Goal: Information Seeking & Learning: Get advice/opinions

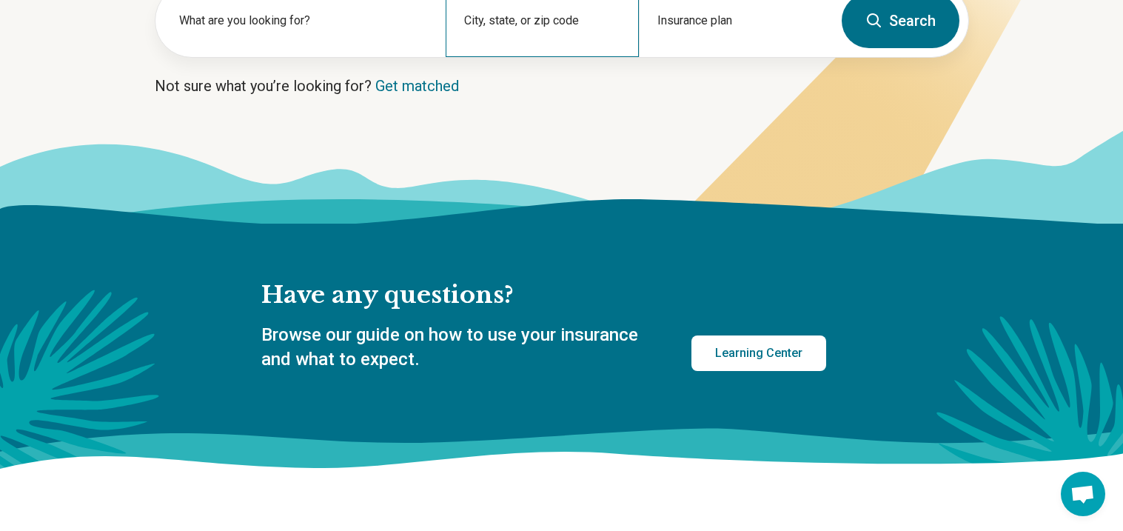
scroll to position [266, 0]
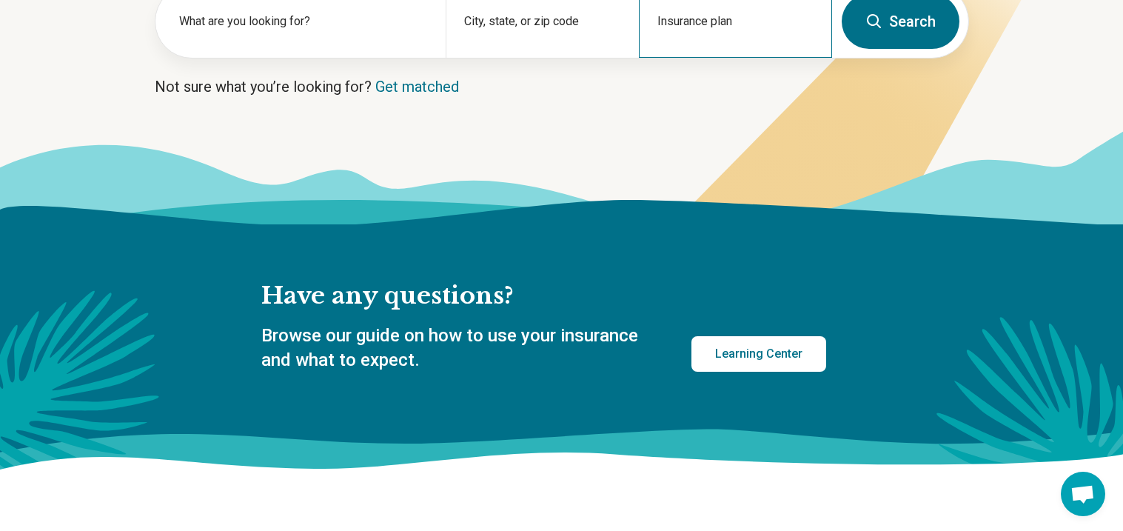
click at [706, 16] on div "Insurance plan" at bounding box center [735, 21] width 193 height 73
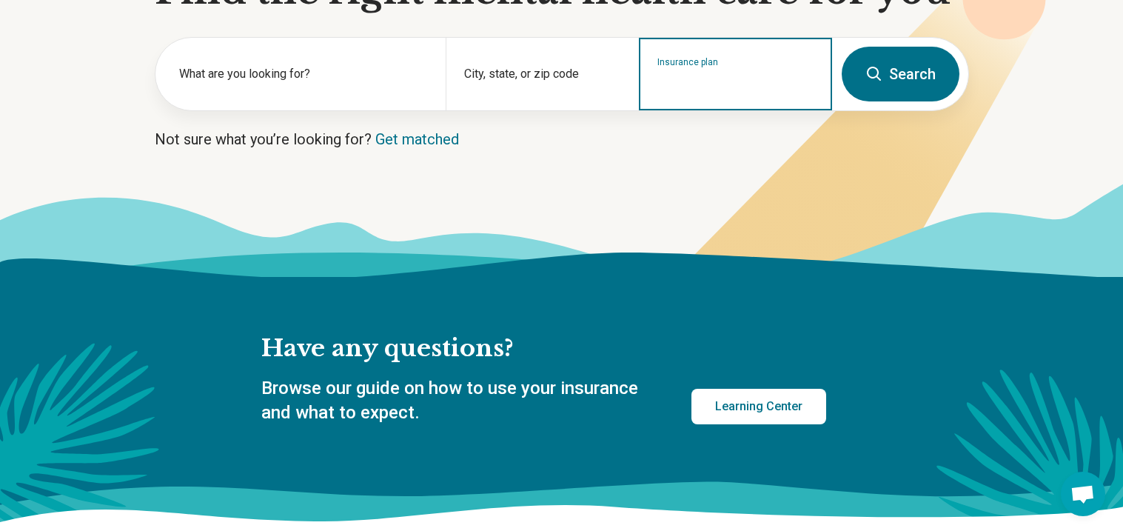
scroll to position [216, 0]
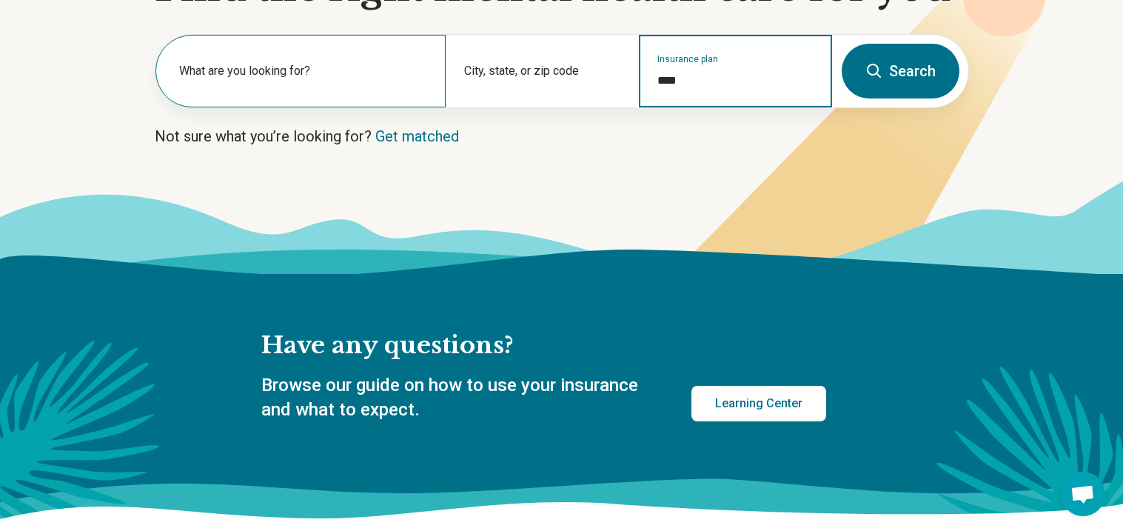
type input "****"
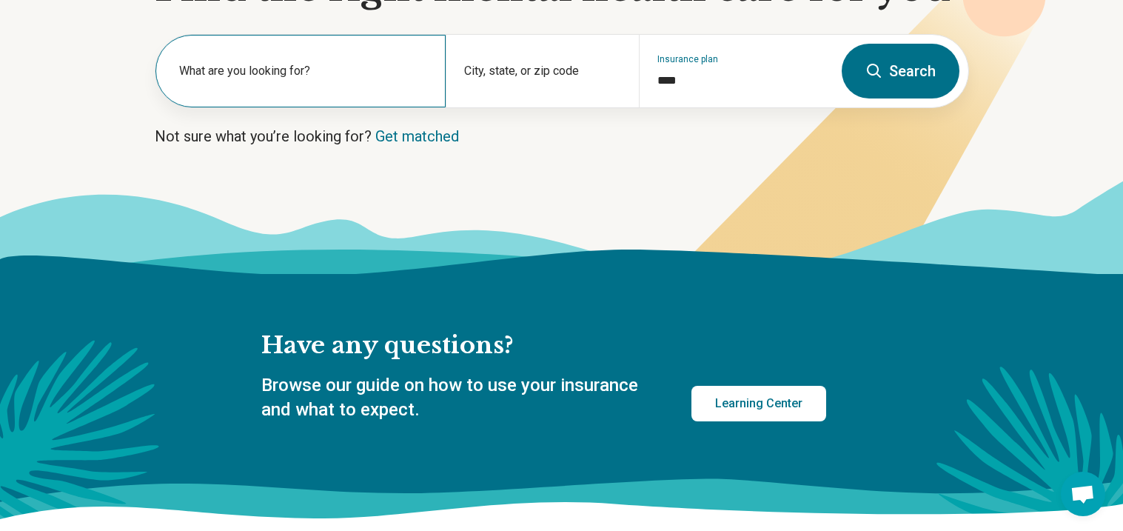
click at [313, 57] on div "What are you looking for?" at bounding box center [300, 71] width 290 height 73
click at [342, 144] on p "Not sure what you’re looking for? Get matched" at bounding box center [562, 136] width 814 height 21
click at [401, 129] on link "Get matched" at bounding box center [417, 136] width 84 height 18
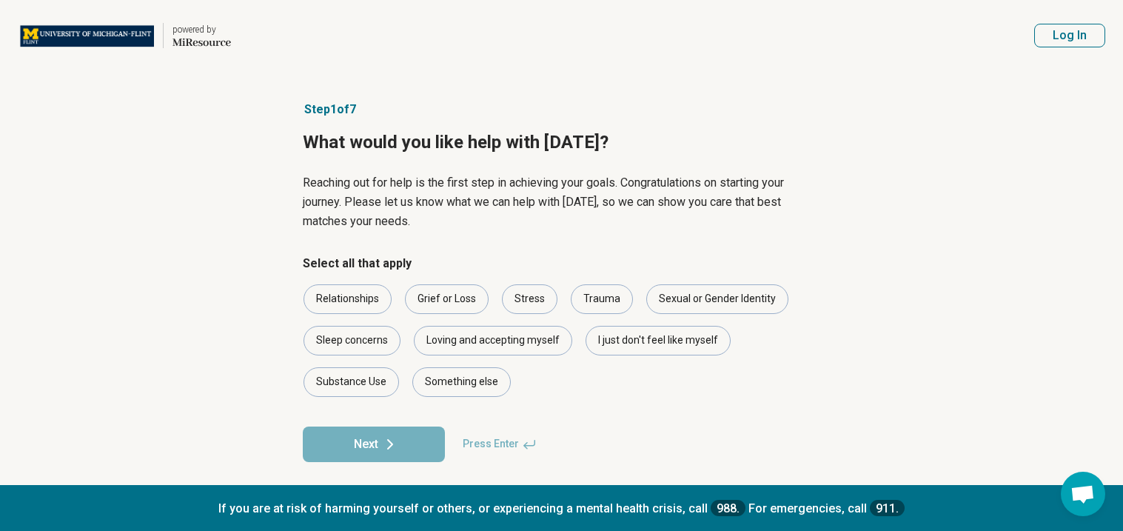
click at [474, 226] on p "Reaching out for help is the first step in achieving your goals. Congratulation…" at bounding box center [562, 202] width 518 height 58
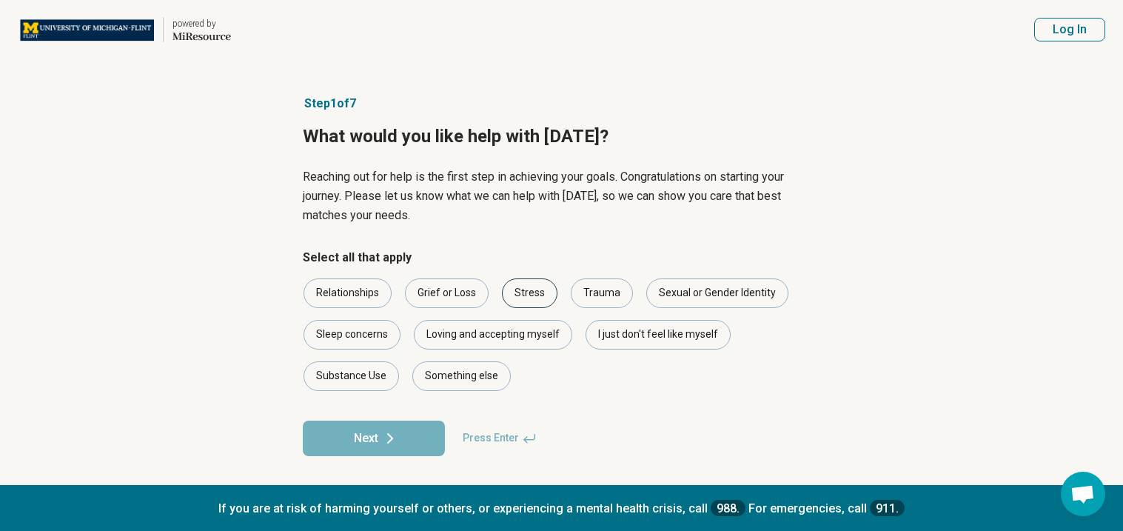
click at [520, 279] on div "Stress" at bounding box center [530, 293] width 56 height 30
click at [335, 346] on div "Sleep concerns" at bounding box center [351, 335] width 97 height 30
click at [635, 335] on div "I just don't feel like myself" at bounding box center [657, 335] width 145 height 30
click at [411, 439] on button "Next" at bounding box center [374, 438] width 142 height 36
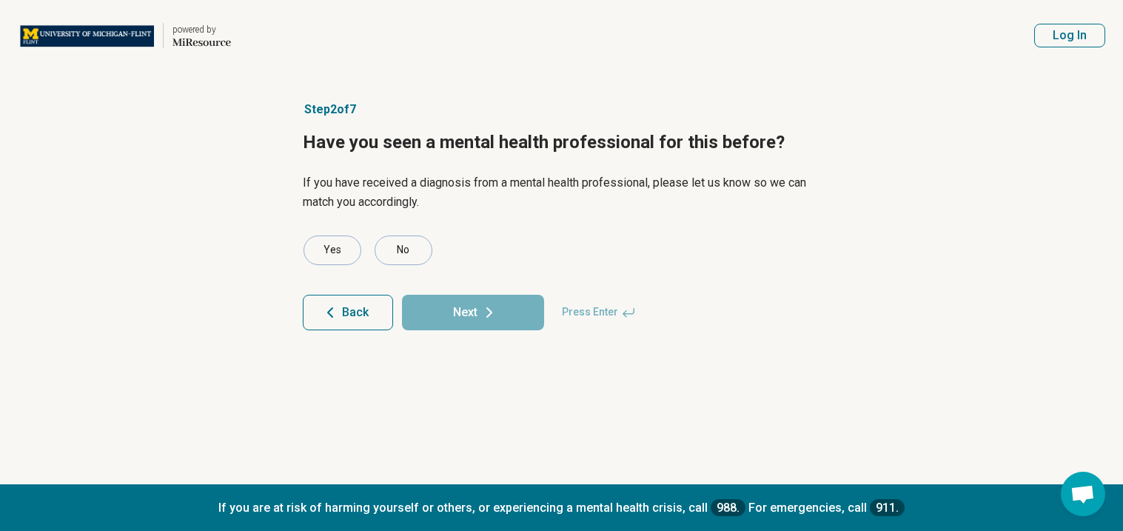
scroll to position [0, 0]
click at [400, 240] on div "No" at bounding box center [403, 250] width 58 height 30
click at [451, 303] on button "Next" at bounding box center [473, 313] width 142 height 36
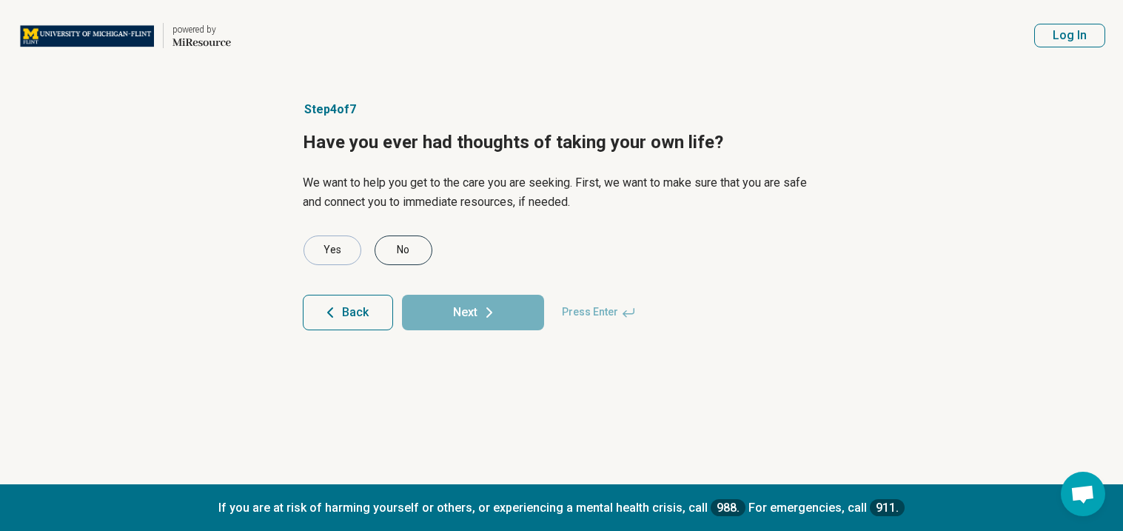
click at [395, 254] on div "No" at bounding box center [403, 250] width 58 height 30
click at [460, 315] on button "Next" at bounding box center [473, 313] width 142 height 36
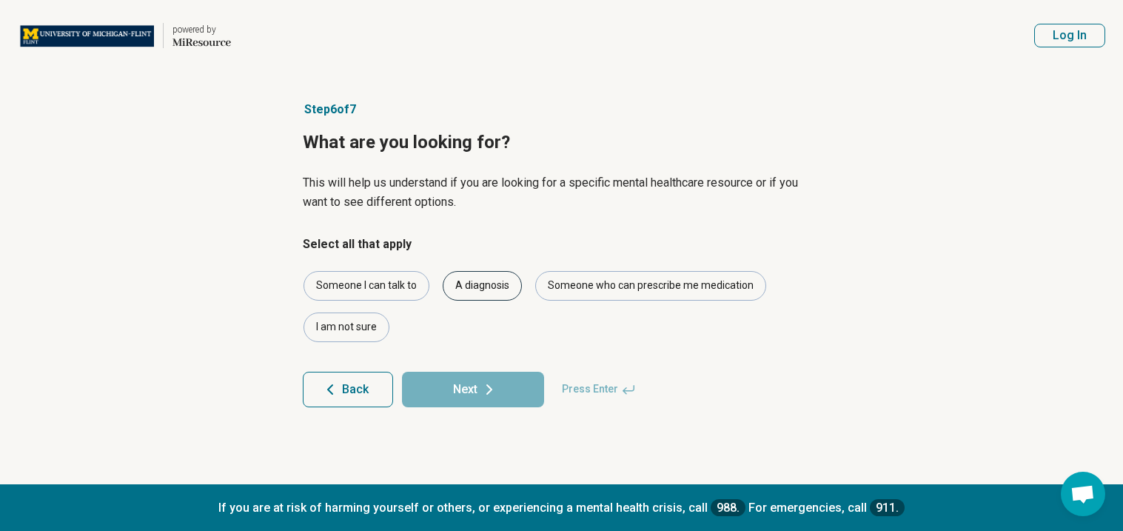
click at [474, 289] on div "A diagnosis" at bounding box center [482, 286] width 79 height 30
click at [559, 295] on div "Someone who can prescribe me medication" at bounding box center [650, 286] width 231 height 30
click at [404, 289] on div "Someone I can talk to" at bounding box center [366, 286] width 126 height 30
click at [423, 377] on button "Next" at bounding box center [473, 389] width 142 height 36
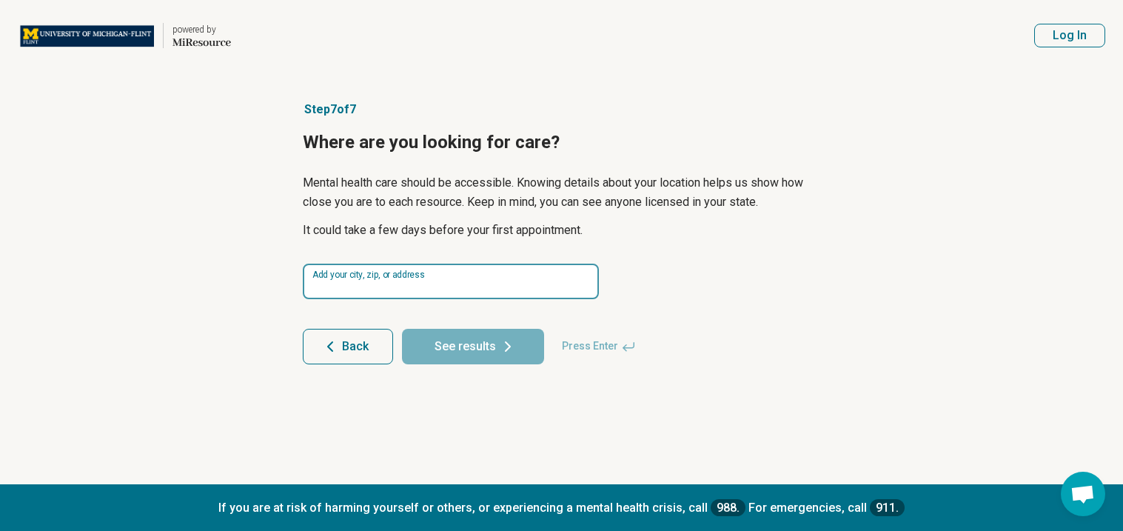
click at [383, 282] on input at bounding box center [451, 281] width 296 height 36
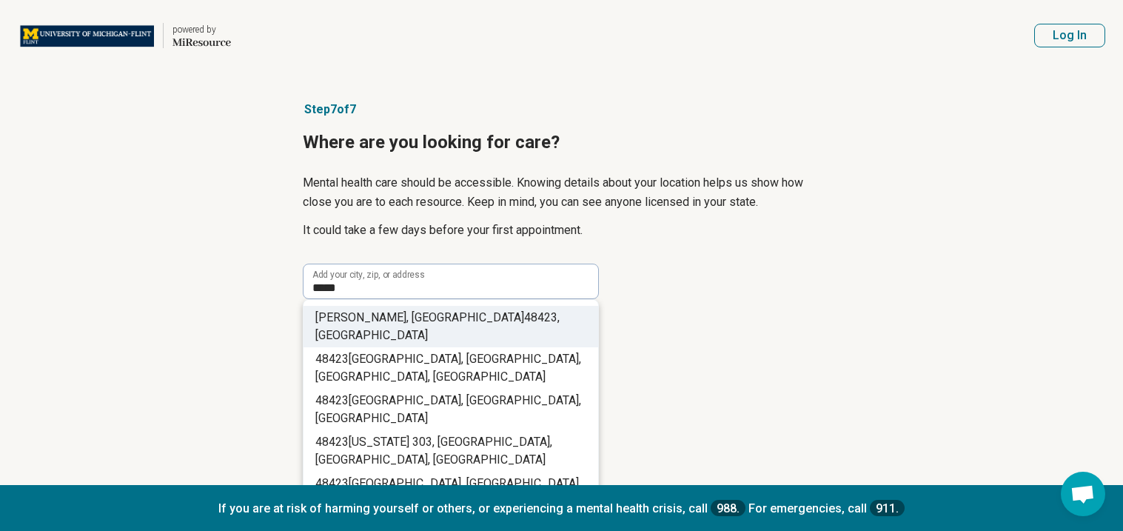
click at [451, 310] on li "[PERSON_NAME][GEOGRAPHIC_DATA] , [GEOGRAPHIC_DATA]" at bounding box center [450, 326] width 295 height 41
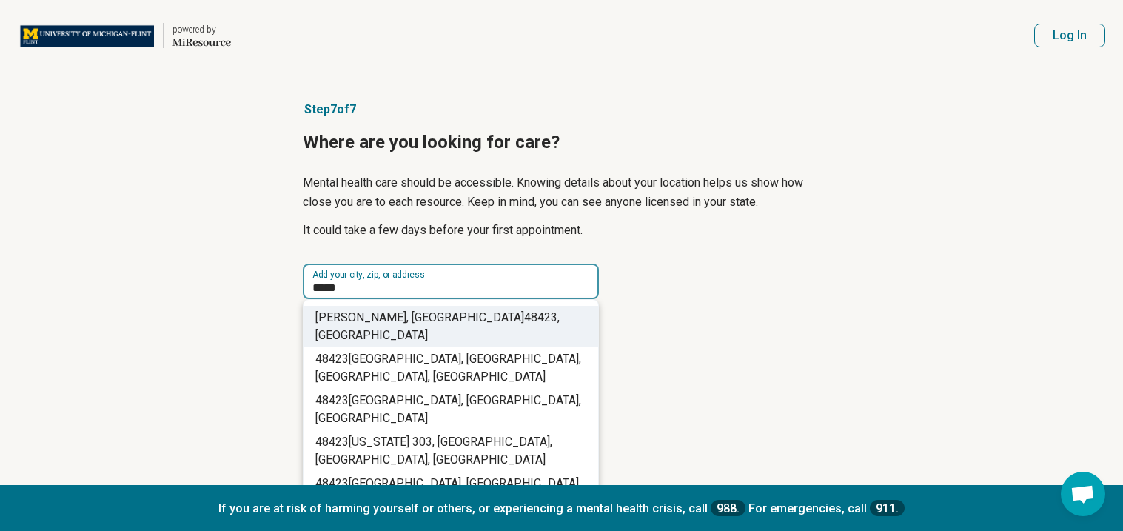
type input "**********"
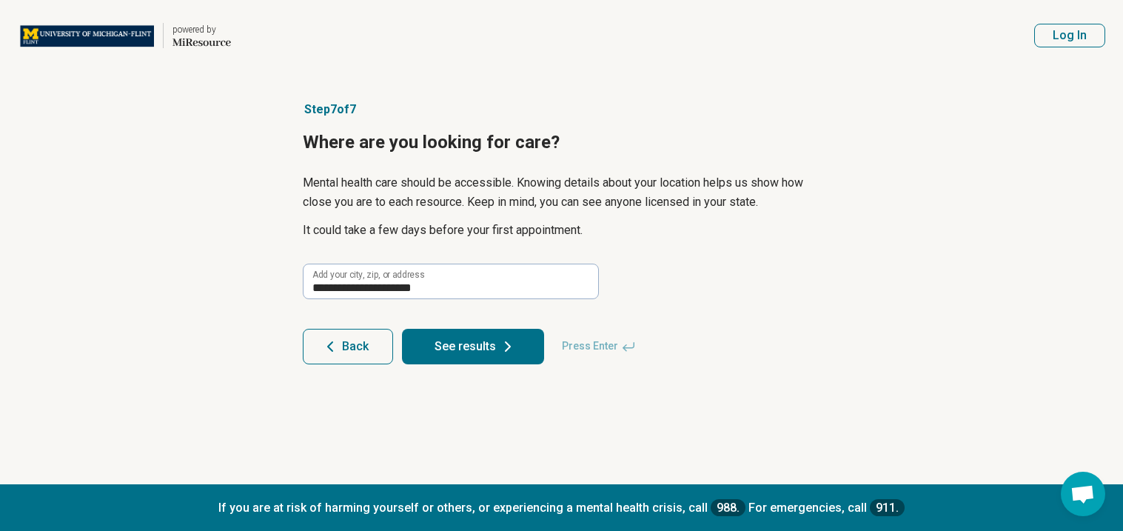
click at [435, 334] on button "See results" at bounding box center [473, 347] width 142 height 36
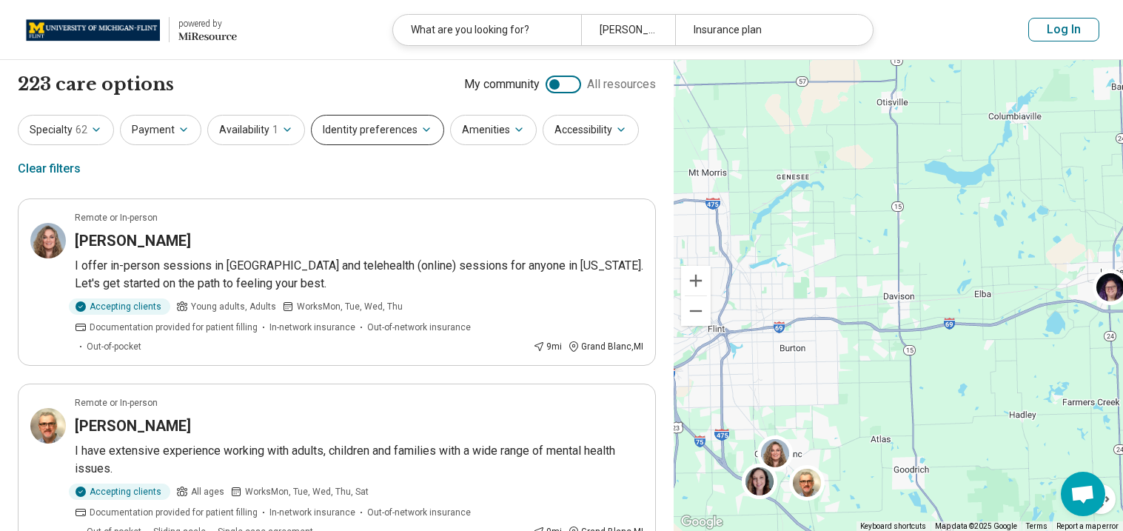
click at [351, 131] on button "Identity preferences" at bounding box center [377, 130] width 133 height 30
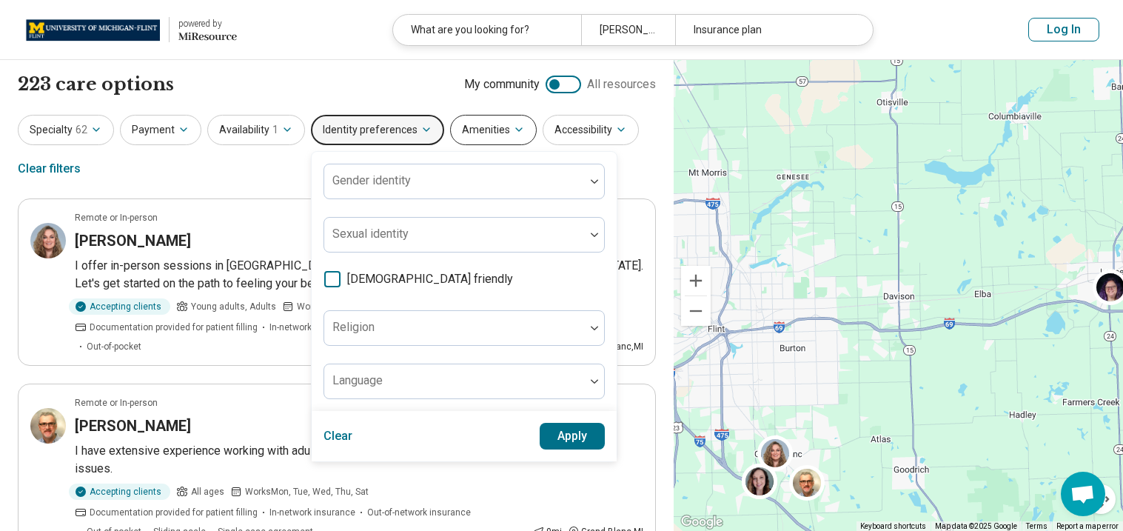
click at [498, 132] on button "Amenities" at bounding box center [493, 130] width 87 height 30
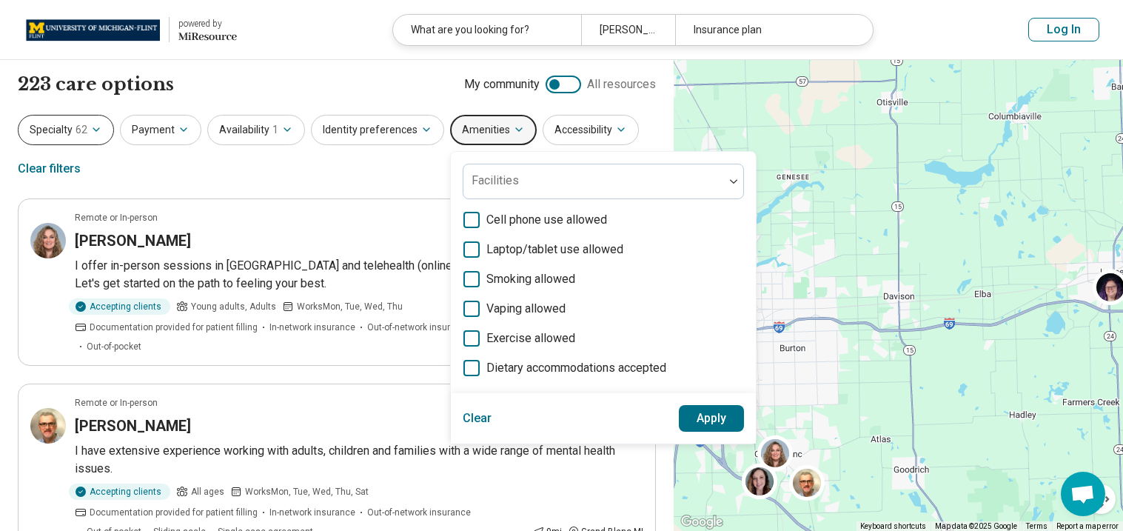
click at [78, 122] on span "62" at bounding box center [81, 130] width 12 height 16
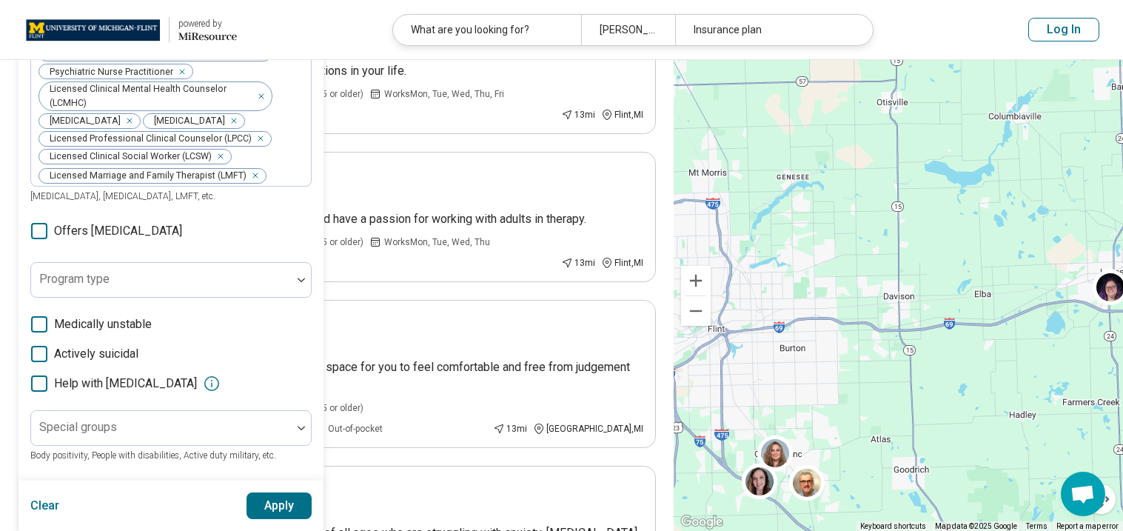
scroll to position [1072, 0]
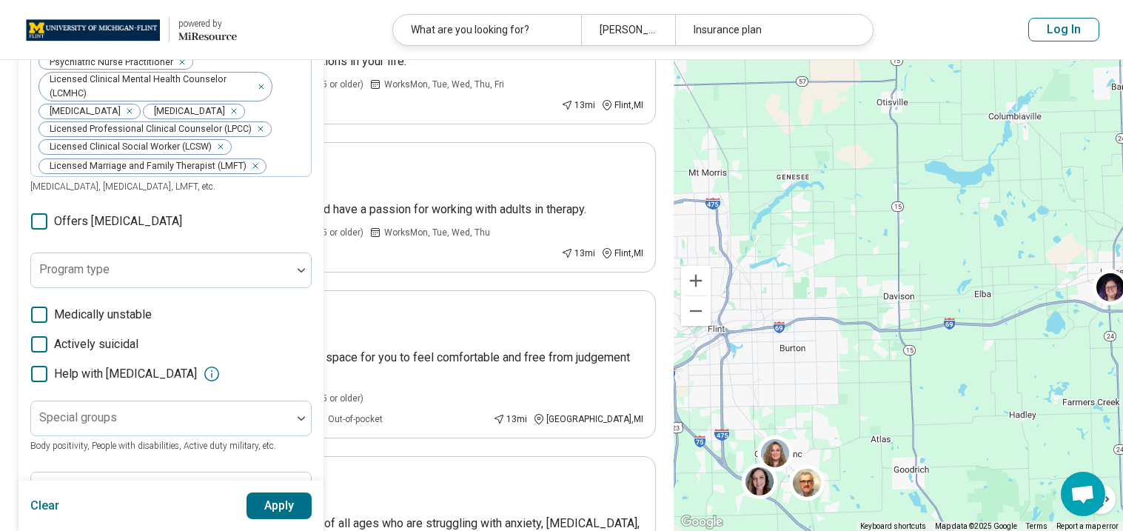
click at [36, 213] on icon at bounding box center [39, 221] width 16 height 16
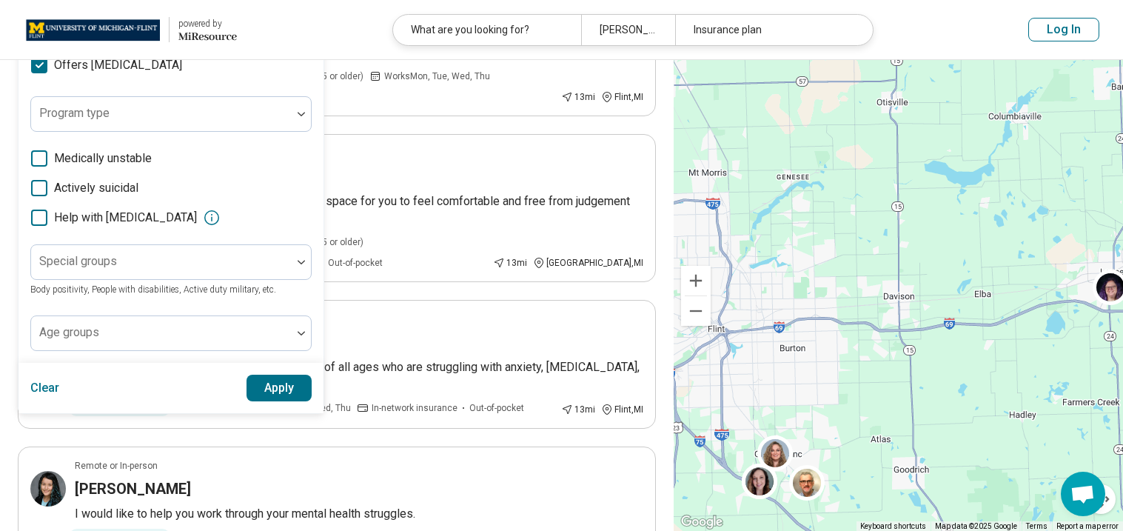
scroll to position [1228, 0]
click at [269, 374] on button "Apply" at bounding box center [279, 387] width 66 height 27
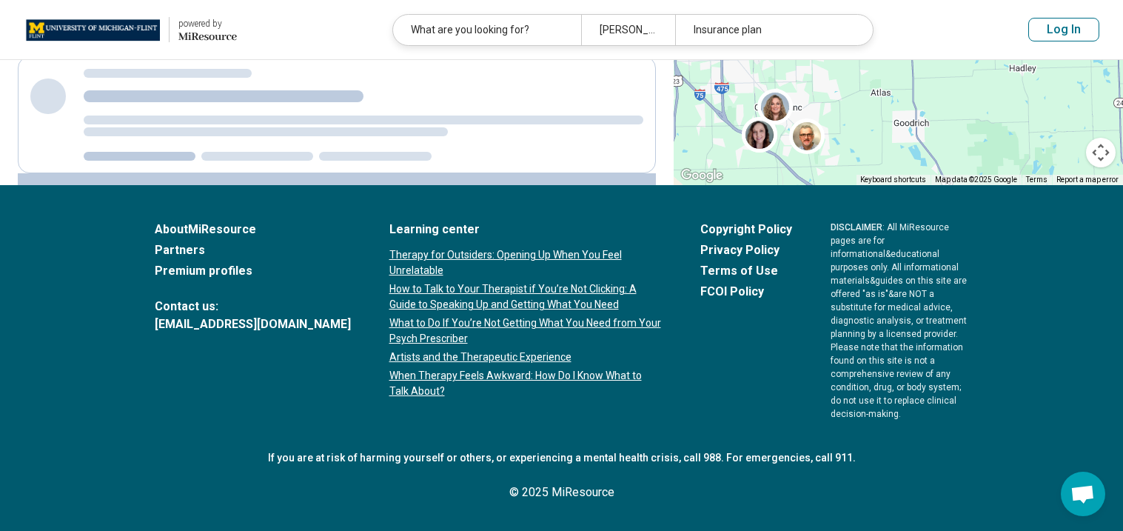
scroll to position [176, 0]
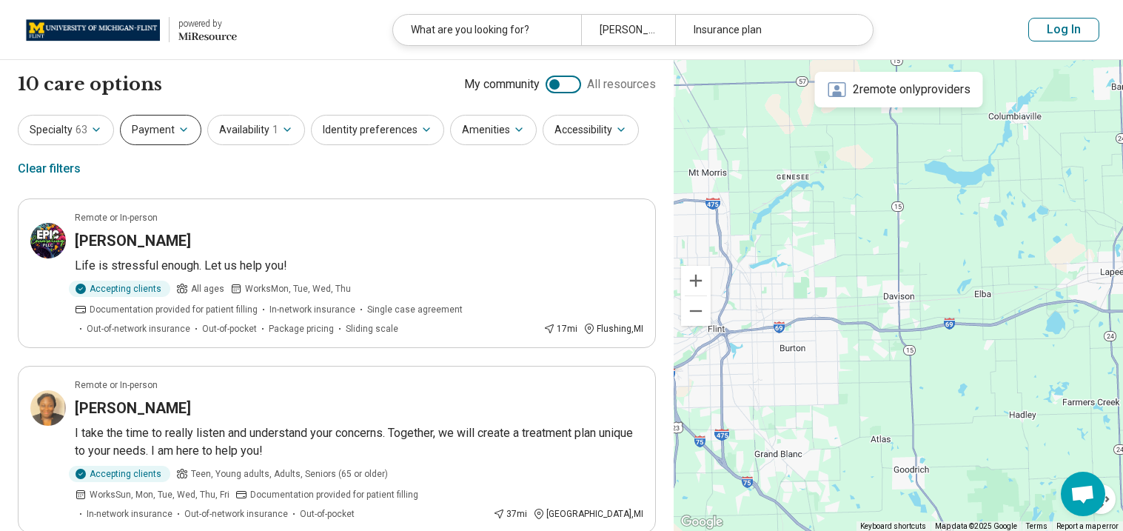
click at [167, 124] on button "Payment" at bounding box center [160, 130] width 81 height 30
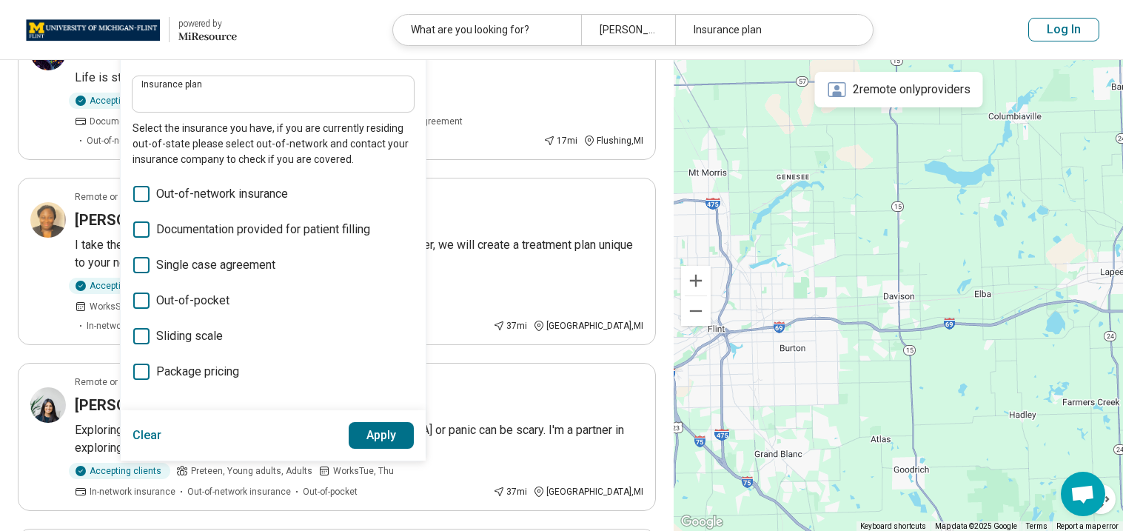
scroll to position [192, 0]
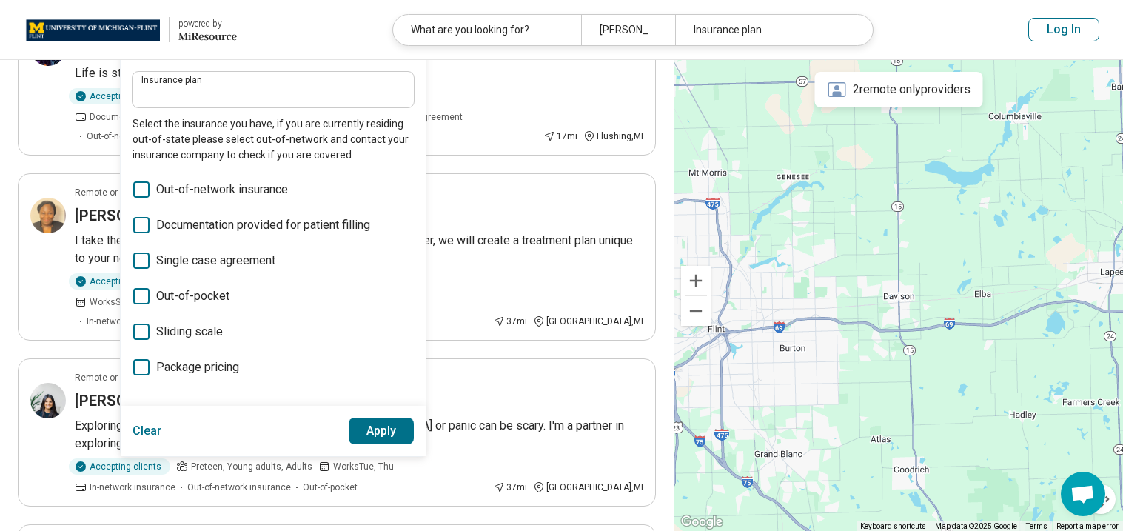
click at [141, 327] on icon at bounding box center [141, 331] width 16 height 16
click at [142, 295] on icon at bounding box center [141, 296] width 16 height 16
click at [363, 423] on button "Apply" at bounding box center [382, 430] width 66 height 27
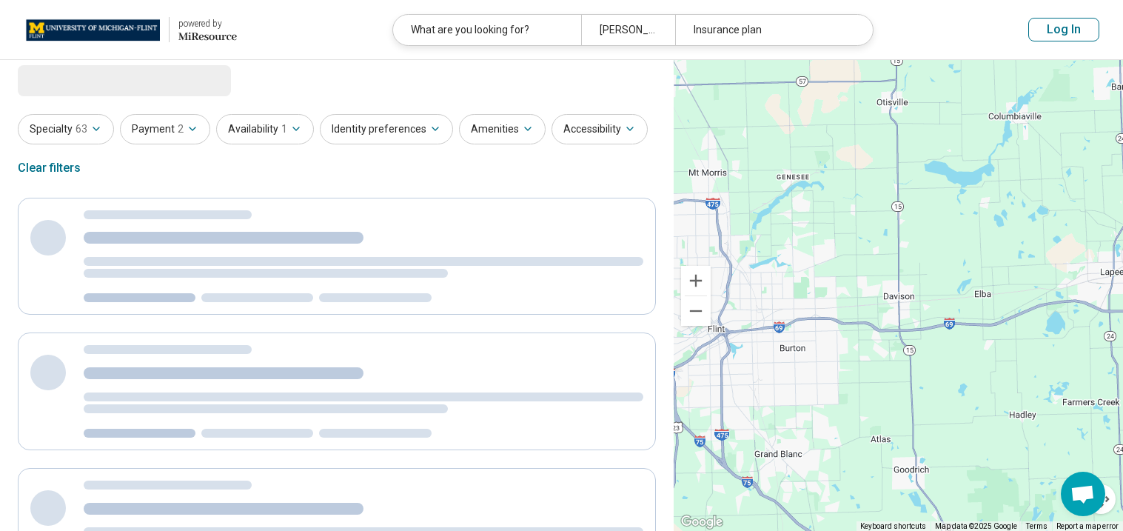
scroll to position [0, 0]
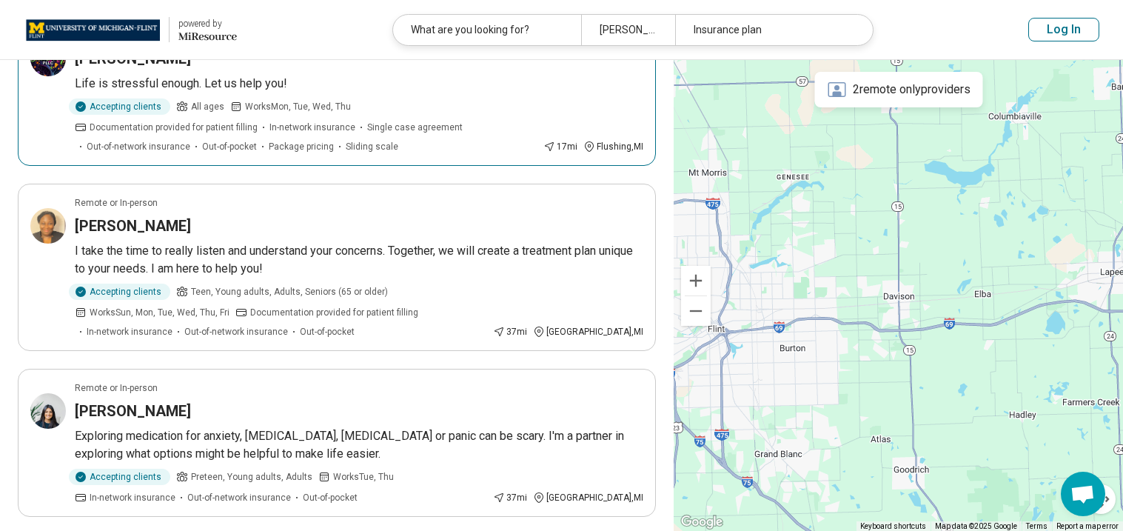
scroll to position [185, 0]
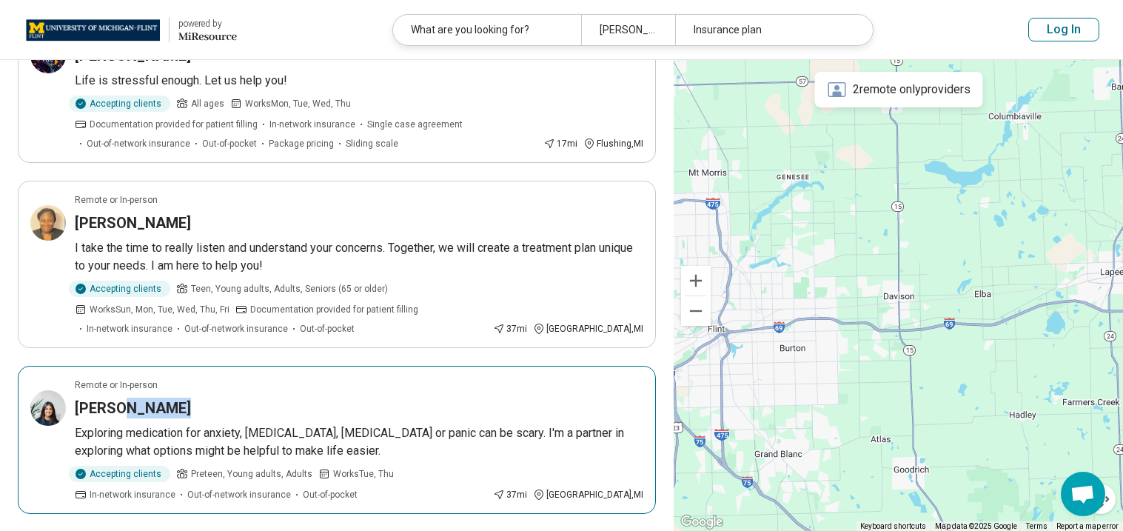
click at [123, 408] on h3 "[PERSON_NAME]" at bounding box center [133, 407] width 116 height 21
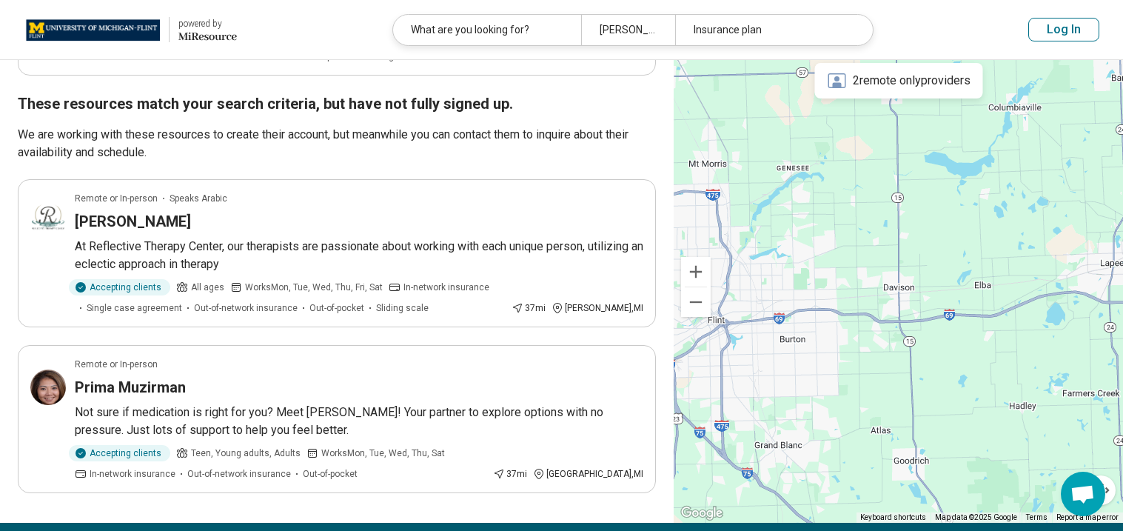
scroll to position [1453, 0]
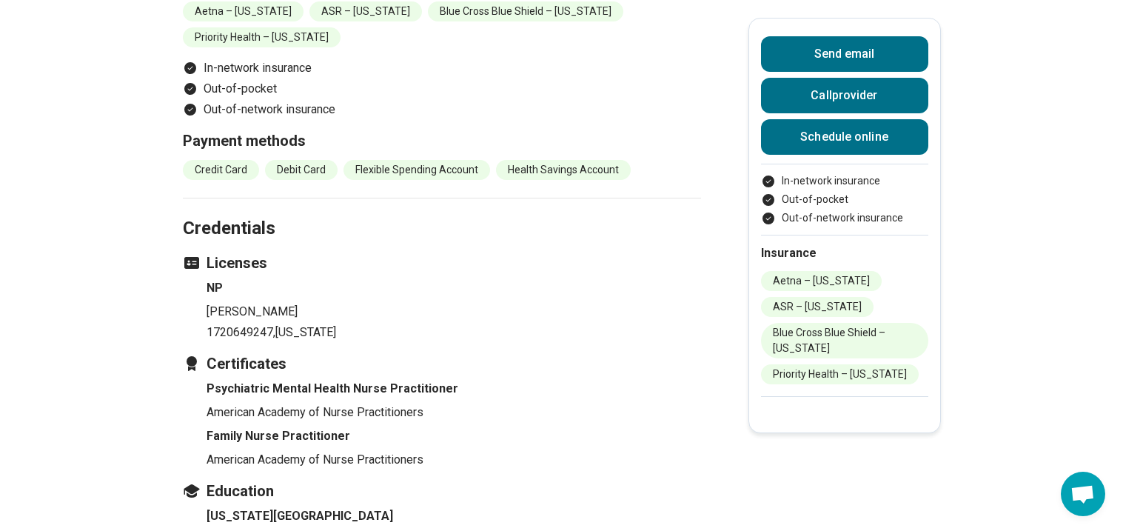
scroll to position [1581, 0]
click at [415, 159] on li "Flexible Spending Account" at bounding box center [416, 169] width 147 height 20
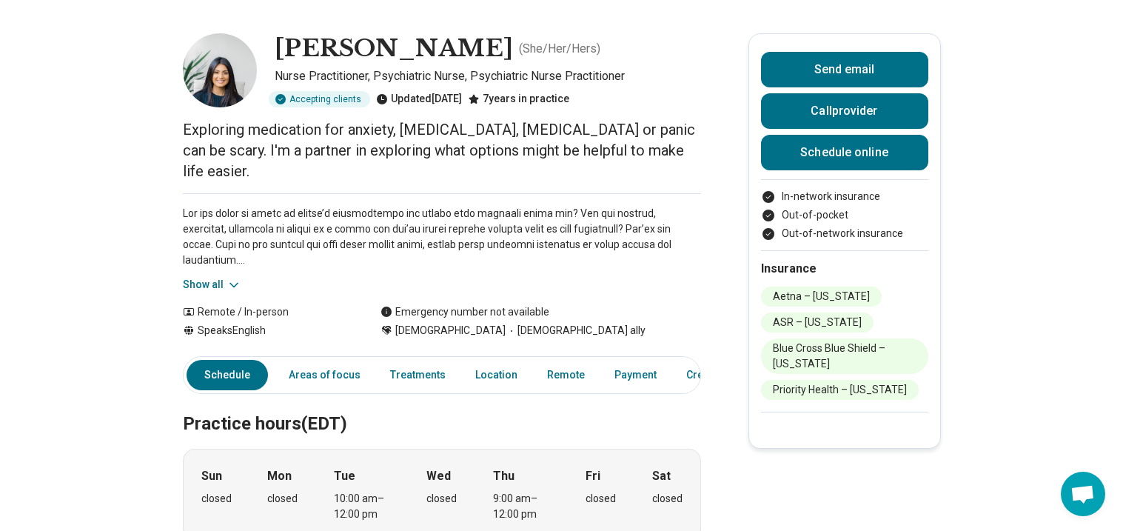
scroll to position [51, 0]
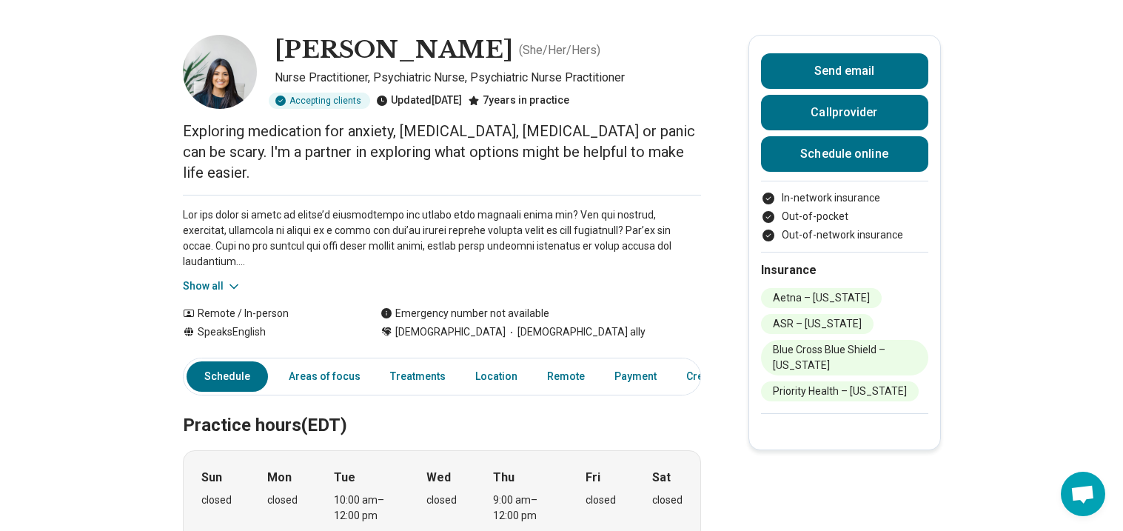
click at [222, 278] on button "Show all" at bounding box center [212, 286] width 58 height 16
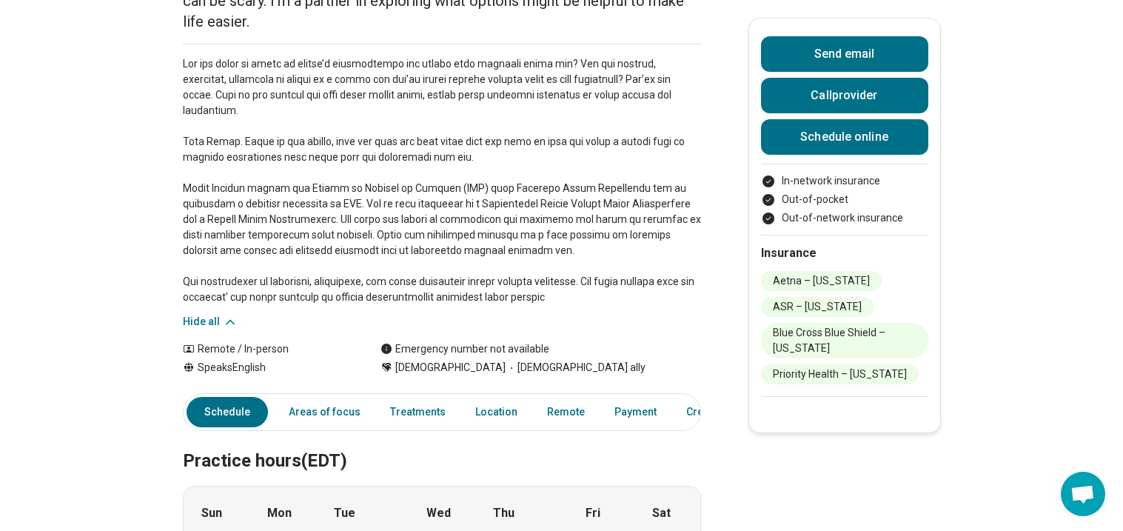
scroll to position [203, 0]
click at [326, 396] on link "Areas of focus" at bounding box center [325, 411] width 90 height 30
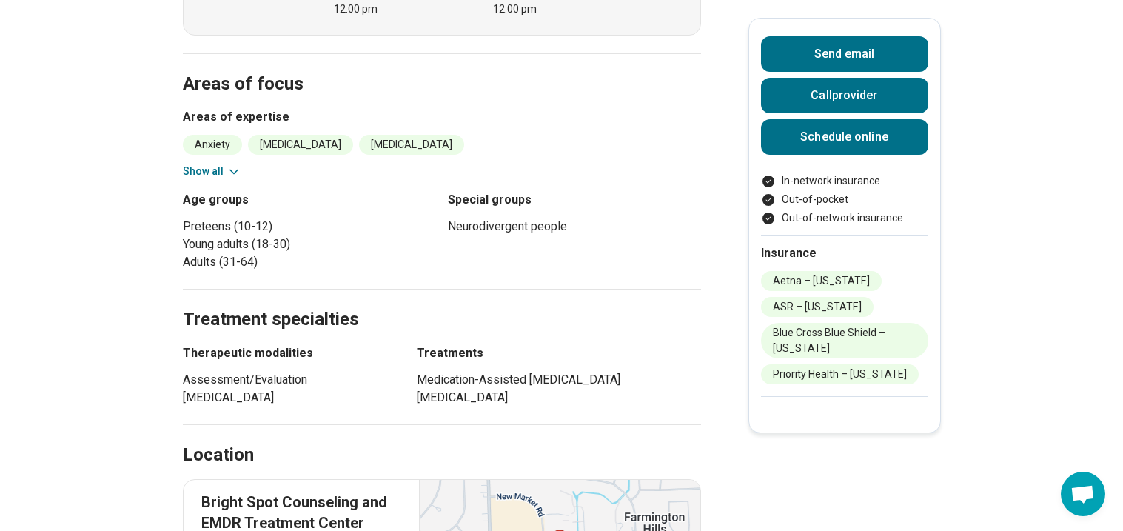
scroll to position [0, 0]
